Goal: Information Seeking & Learning: Learn about a topic

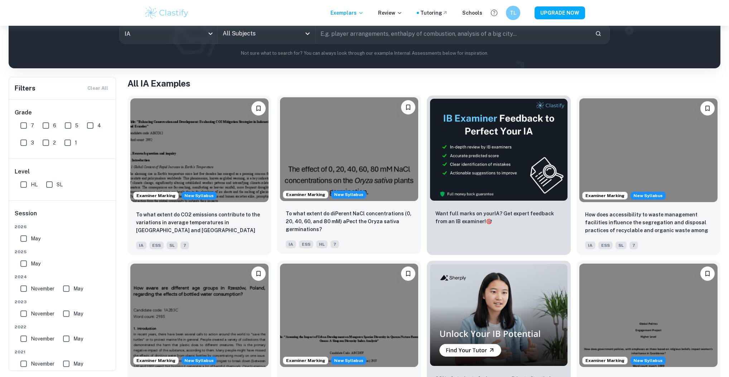
scroll to position [86, 0]
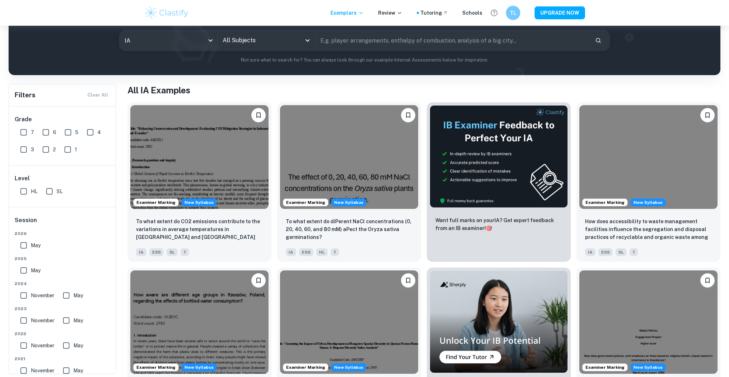
click at [394, 44] on input "text" at bounding box center [451, 40] width 273 height 20
click at [186, 39] on body "We value your privacy We use cookies to enhance your browsing experience, serve…" at bounding box center [364, 128] width 729 height 377
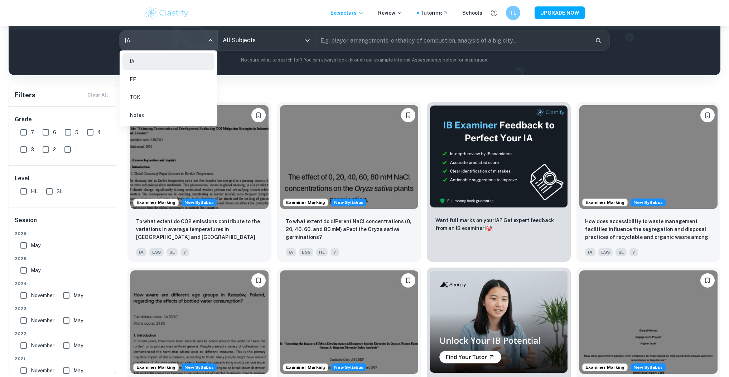
click at [182, 81] on li "EE" at bounding box center [168, 79] width 92 height 16
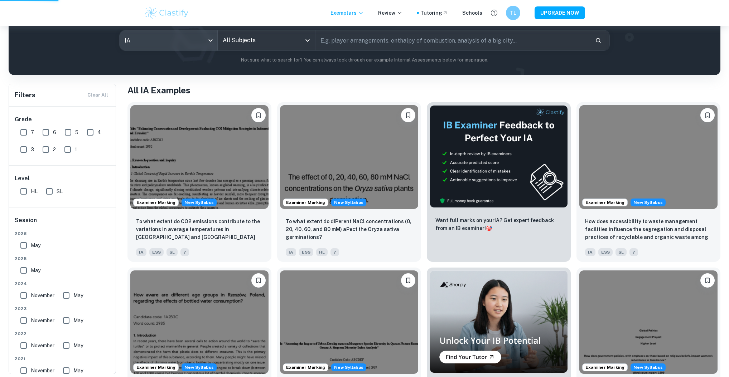
type input "ee"
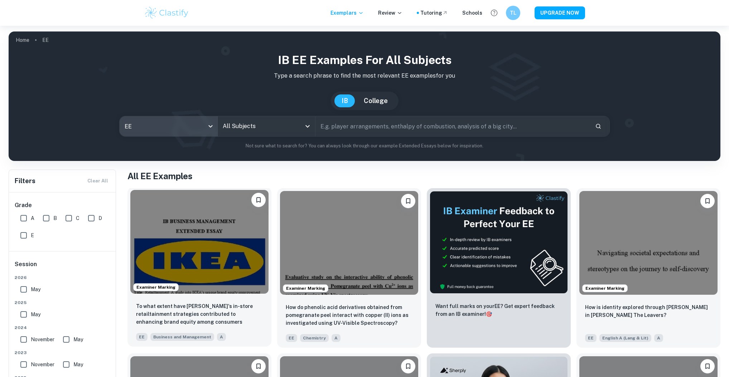
click at [203, 297] on div "To what extent have [PERSON_NAME]'s in-store retailtainment strategies contribu…" at bounding box center [199, 322] width 144 height 50
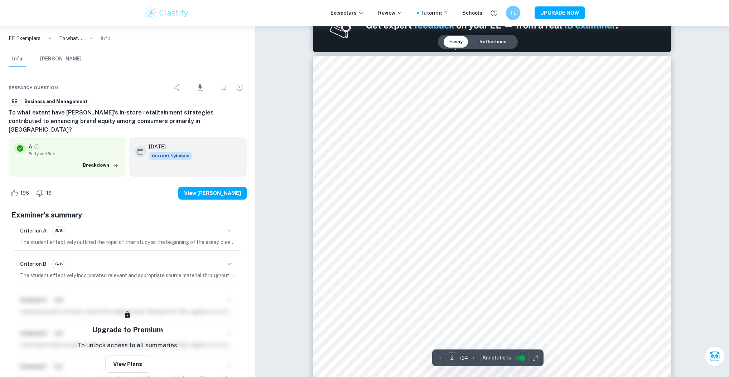
scroll to position [544, 0]
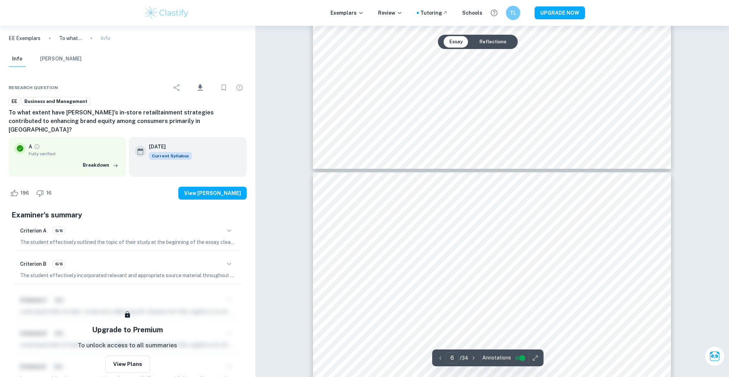
type input "5"
